Goal: Information Seeking & Learning: Check status

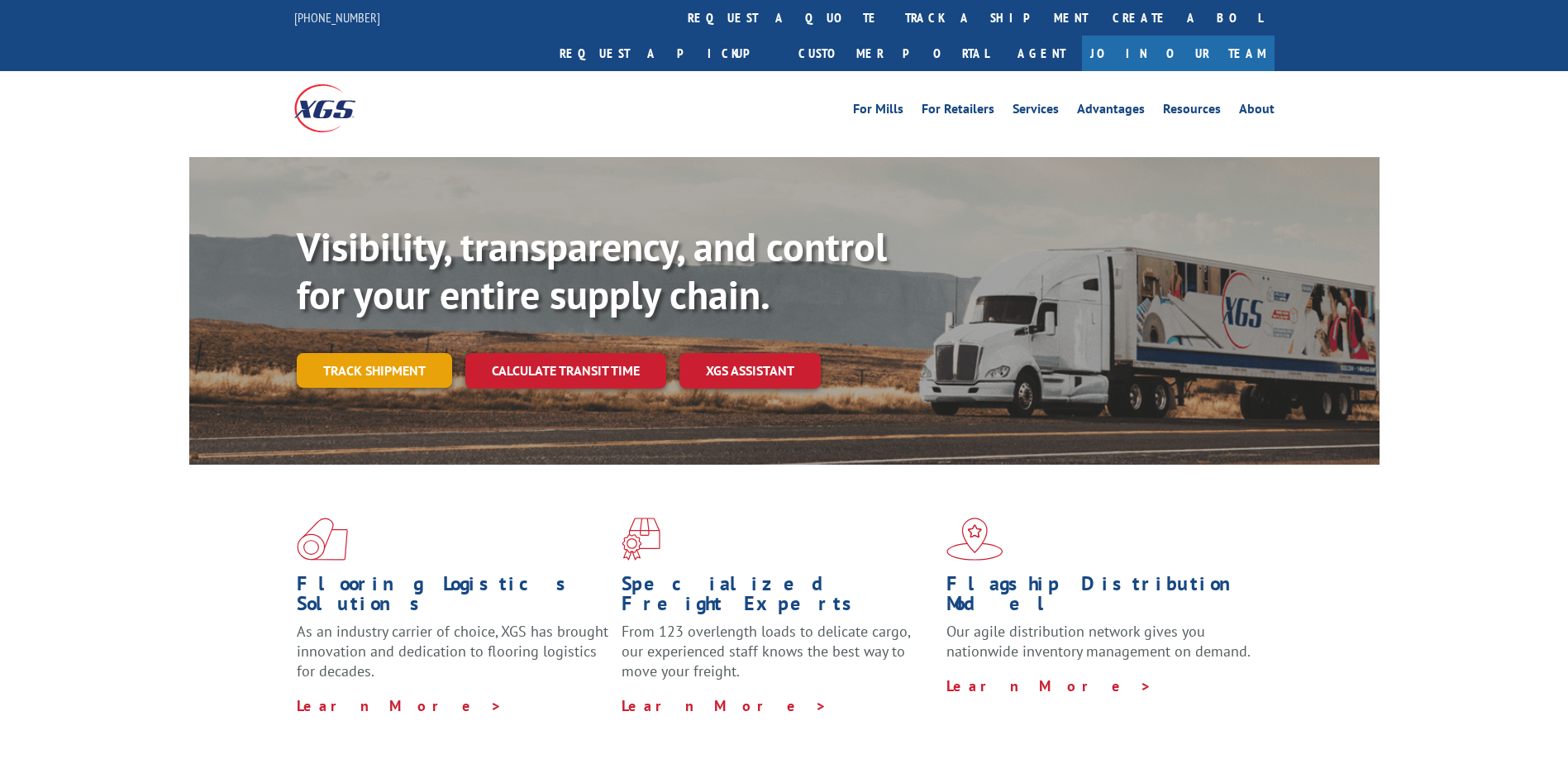
click at [356, 353] on link "Track shipment" at bounding box center [374, 371] width 155 height 34
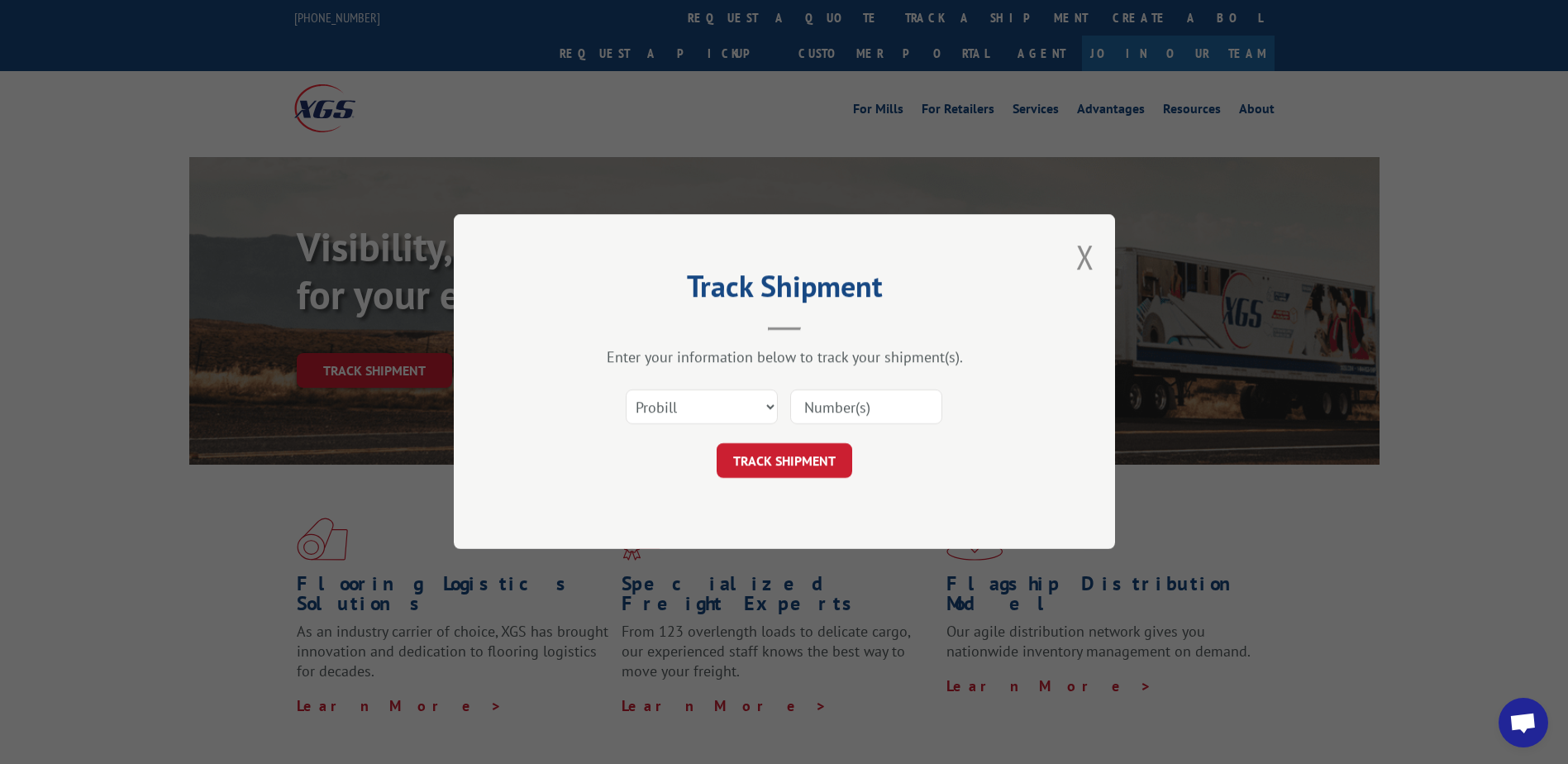
click at [830, 404] on input at bounding box center [866, 408] width 152 height 34
paste input "17399442"
type input "17399442"
click at [800, 472] on button "TRACK SHIPMENT" at bounding box center [785, 461] width 136 height 34
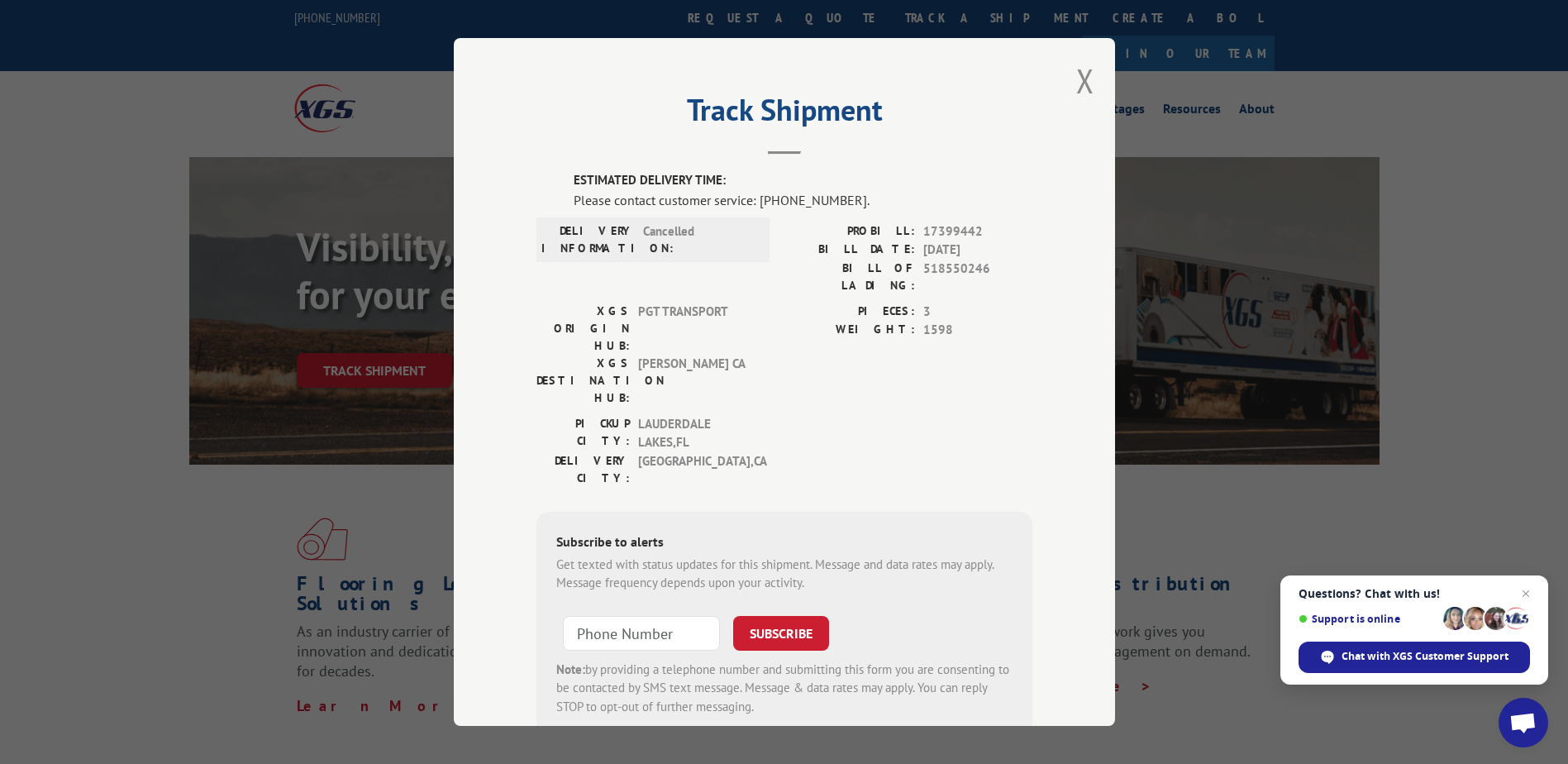
drag, startPoint x: 1082, startPoint y: 85, endPoint x: 1104, endPoint y: 86, distance: 22.0
click at [1082, 85] on button "Close modal" at bounding box center [1085, 80] width 18 height 44
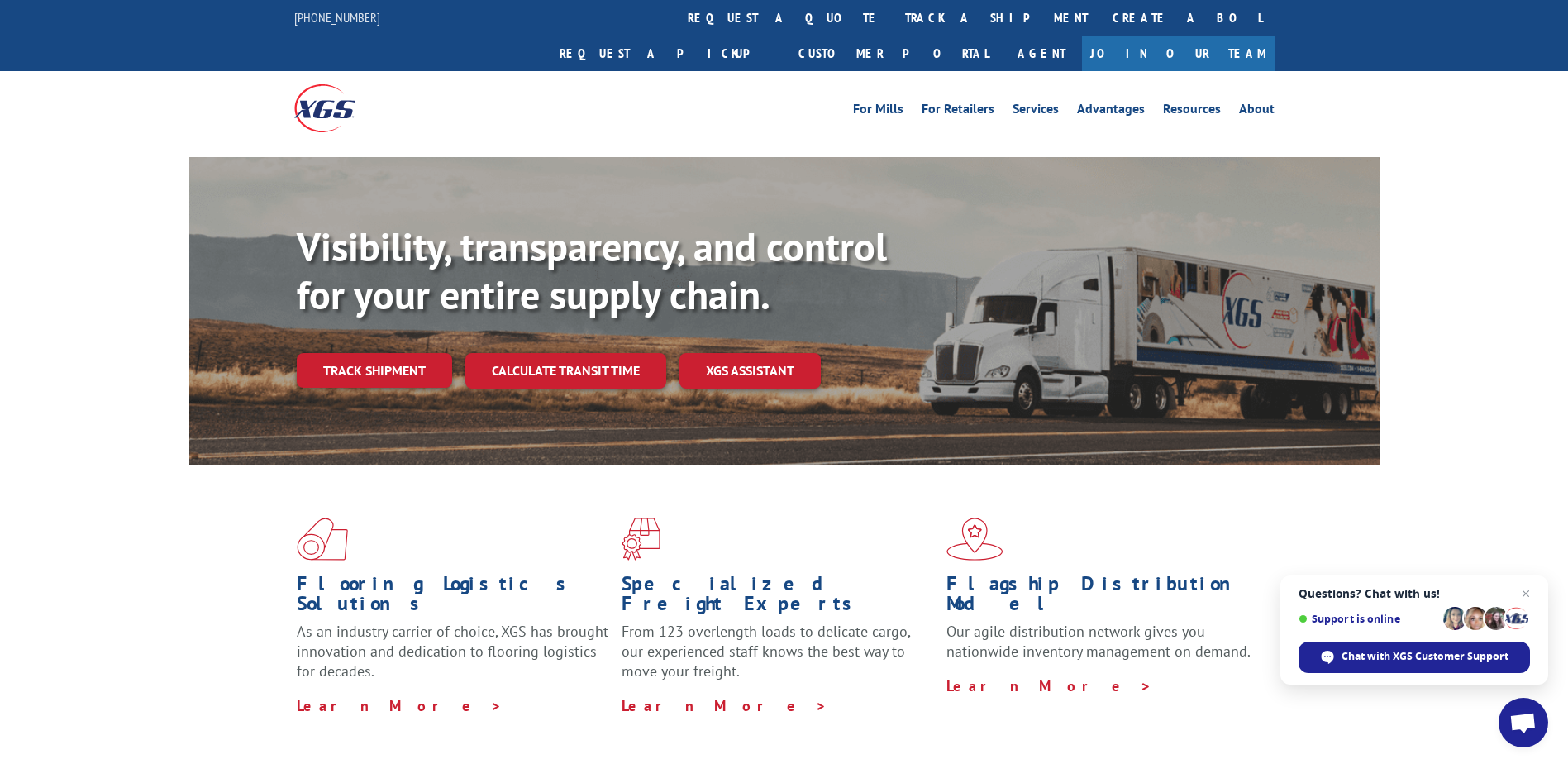
click at [893, 20] on link "track a shipment" at bounding box center [997, 17] width 208 height 35
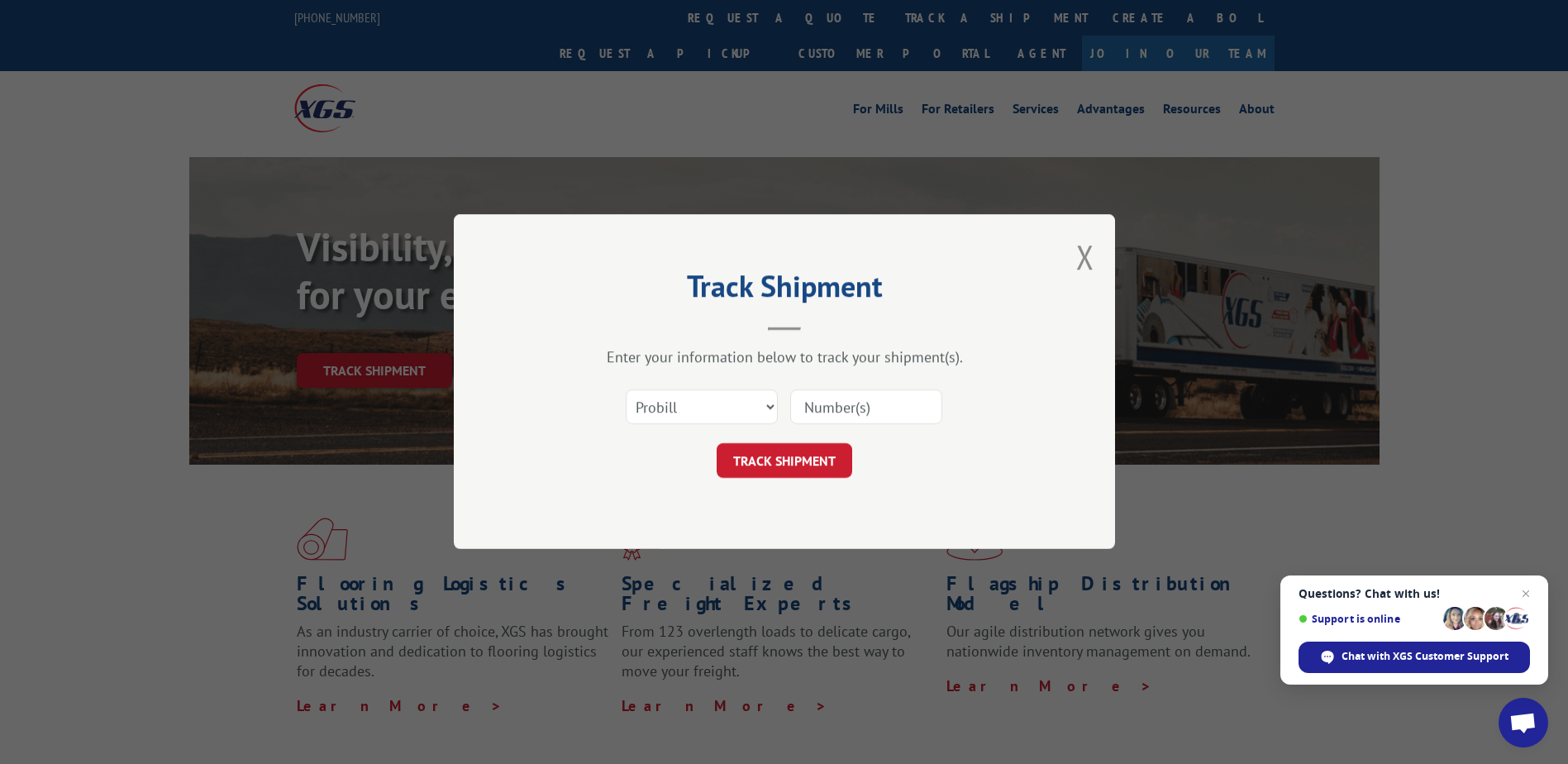
click at [832, 401] on input at bounding box center [866, 408] width 152 height 34
paste input "17103556"
type input "17103556"
click at [803, 462] on button "TRACK SHIPMENT" at bounding box center [785, 461] width 136 height 34
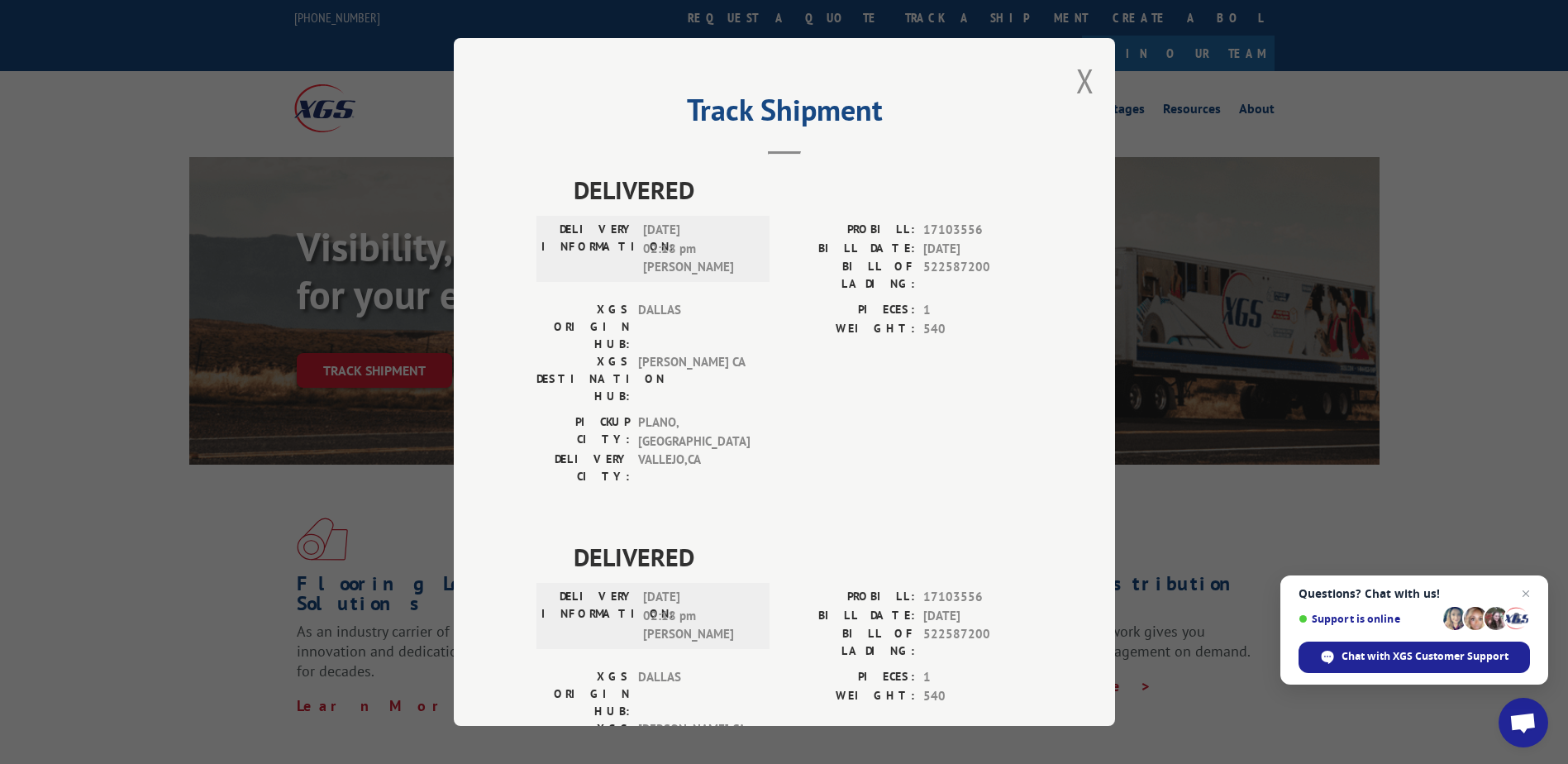
click at [1094, 82] on div "Track Shipment DELIVERED DELIVERY INFORMATION: [DATE] 02:18 pm [PERSON_NAME] PR…" at bounding box center [784, 382] width 661 height 688
click at [1076, 84] on button "Close modal" at bounding box center [1085, 80] width 18 height 44
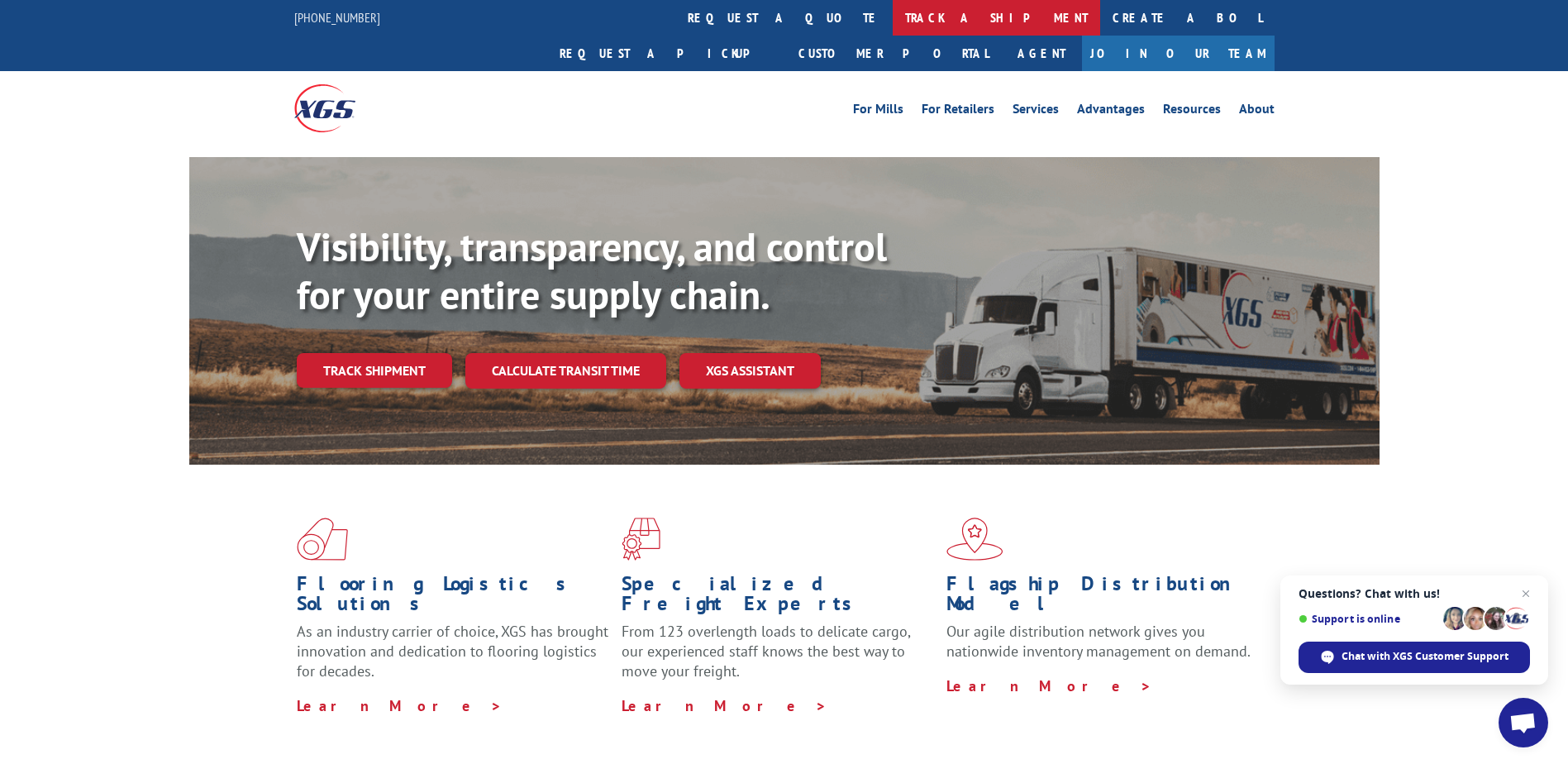
click at [893, 17] on link "track a shipment" at bounding box center [997, 17] width 208 height 35
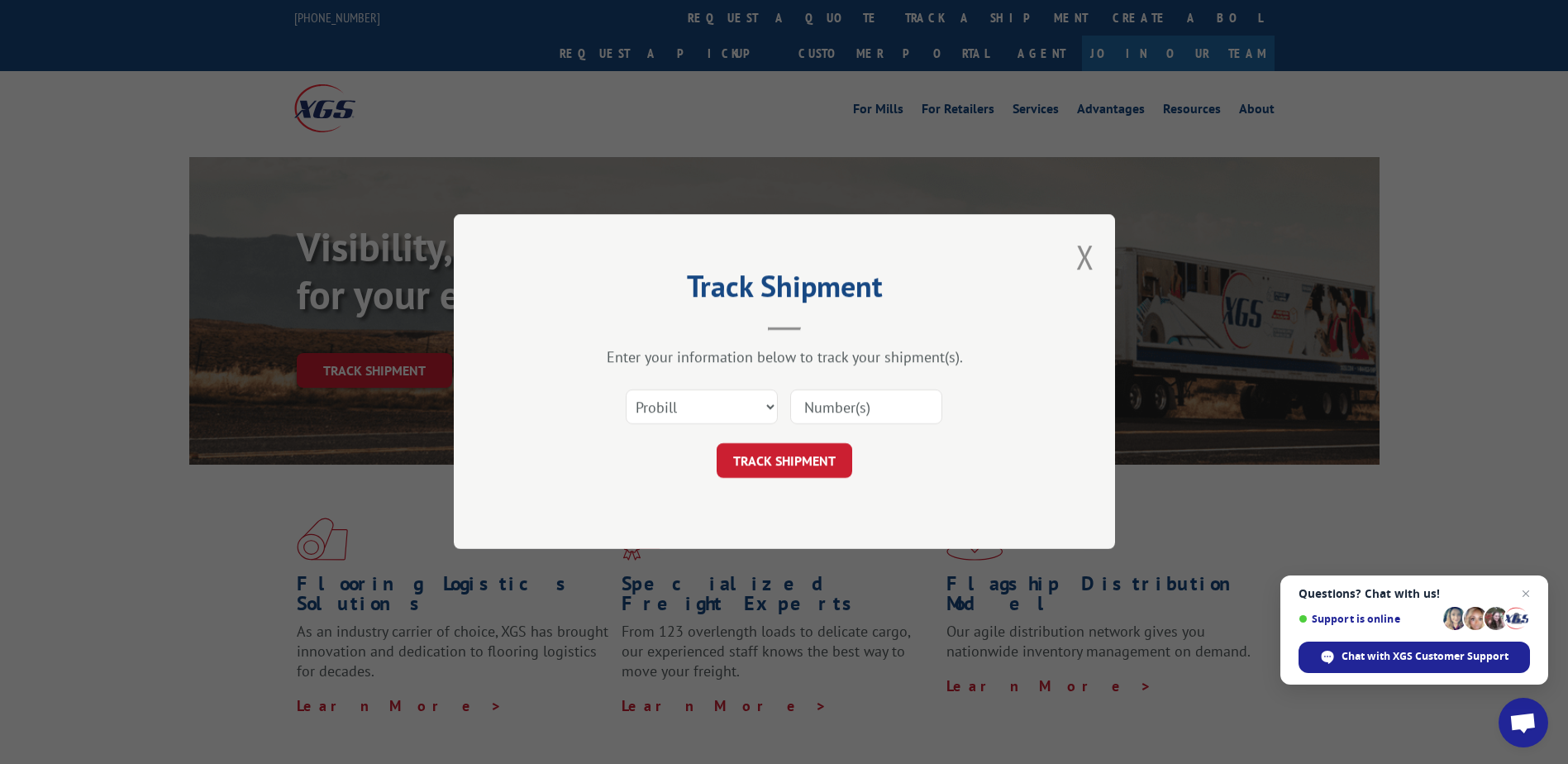
click at [825, 410] on input at bounding box center [866, 408] width 152 height 34
paste input "17511945"
type input "17511945"
click at [780, 463] on button "TRACK SHIPMENT" at bounding box center [785, 461] width 136 height 34
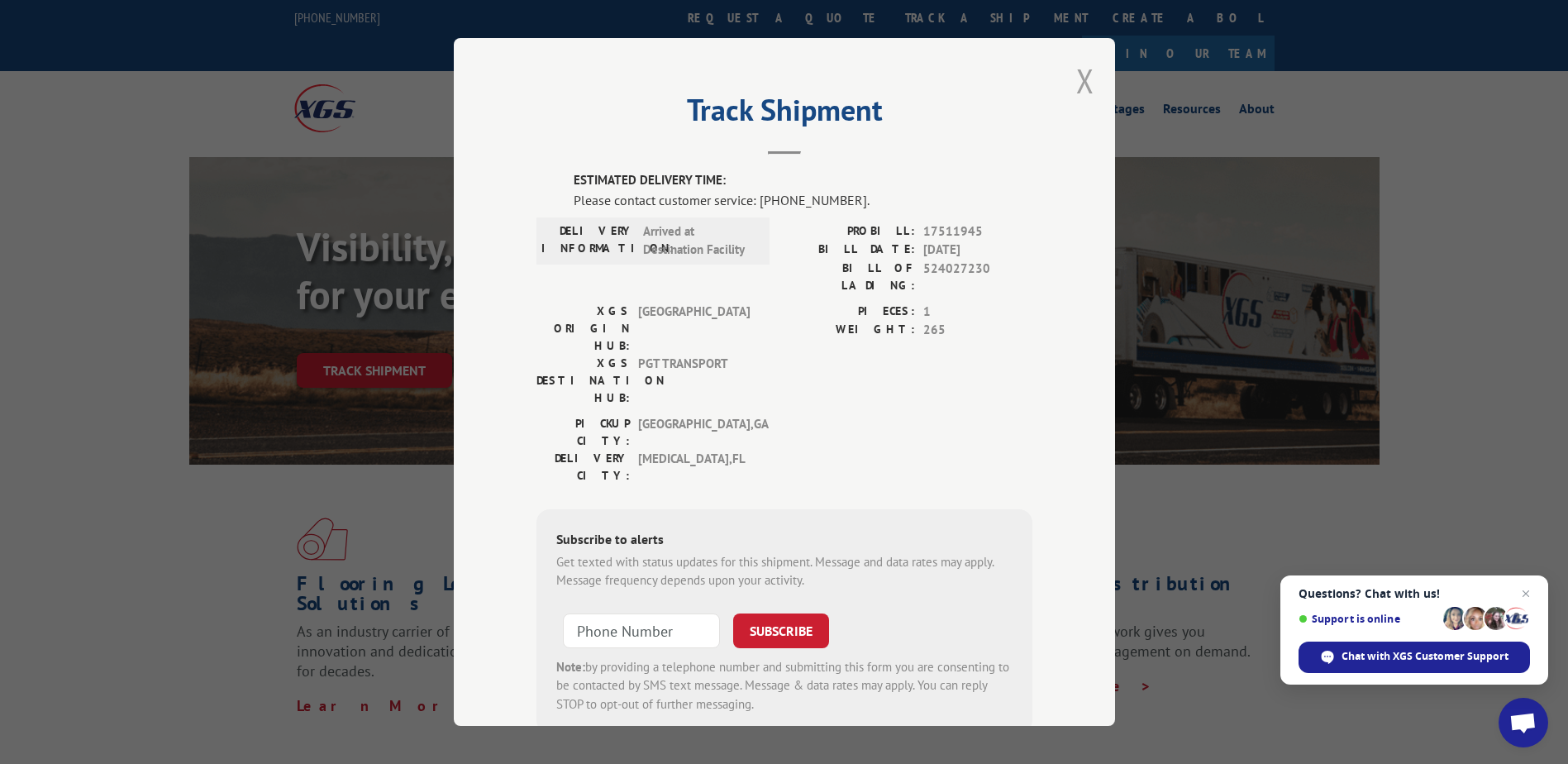
drag, startPoint x: 1075, startPoint y: 82, endPoint x: 931, endPoint y: 58, distance: 146.0
click at [1076, 83] on button "Close modal" at bounding box center [1085, 80] width 18 height 44
